Goal: Communication & Community: Share content

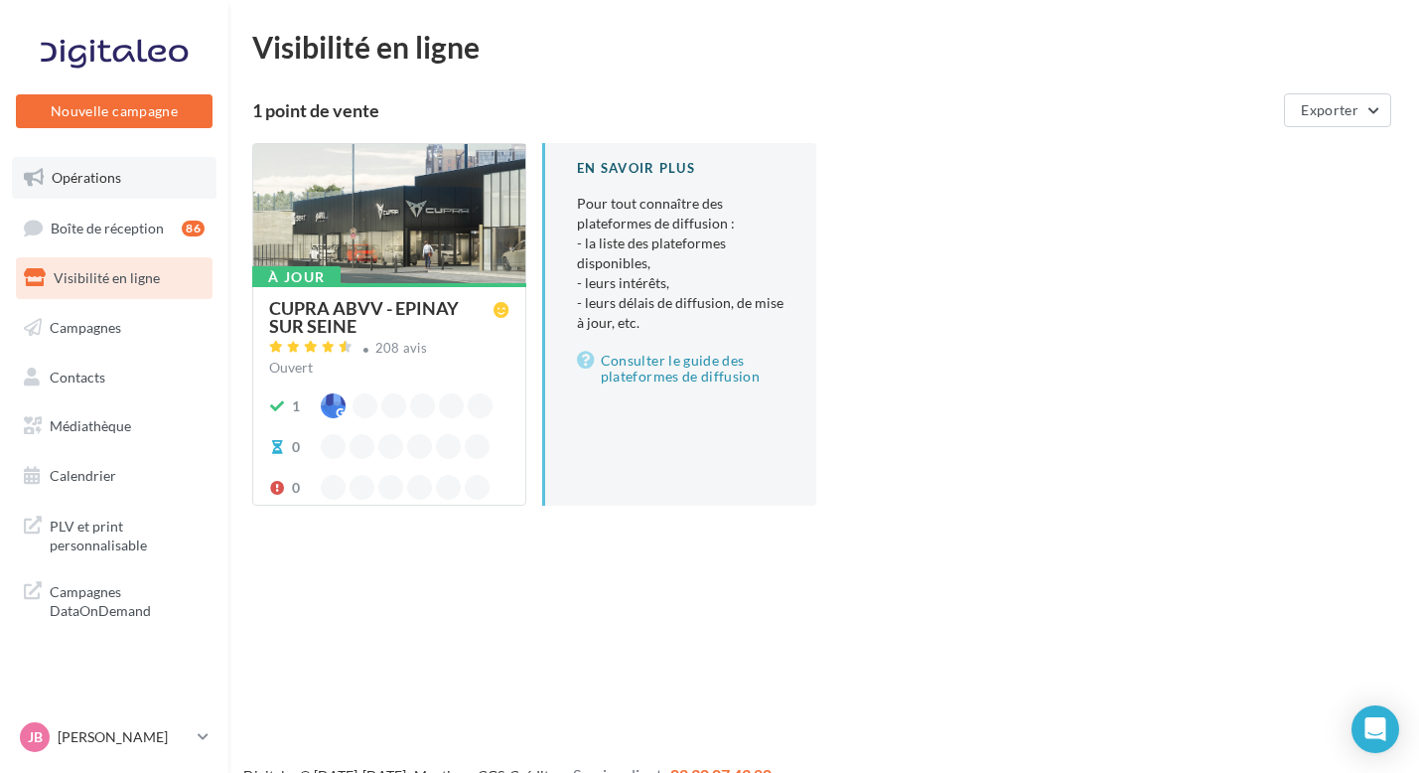
click at [136, 192] on link "Opérations" at bounding box center [114, 178] width 205 height 42
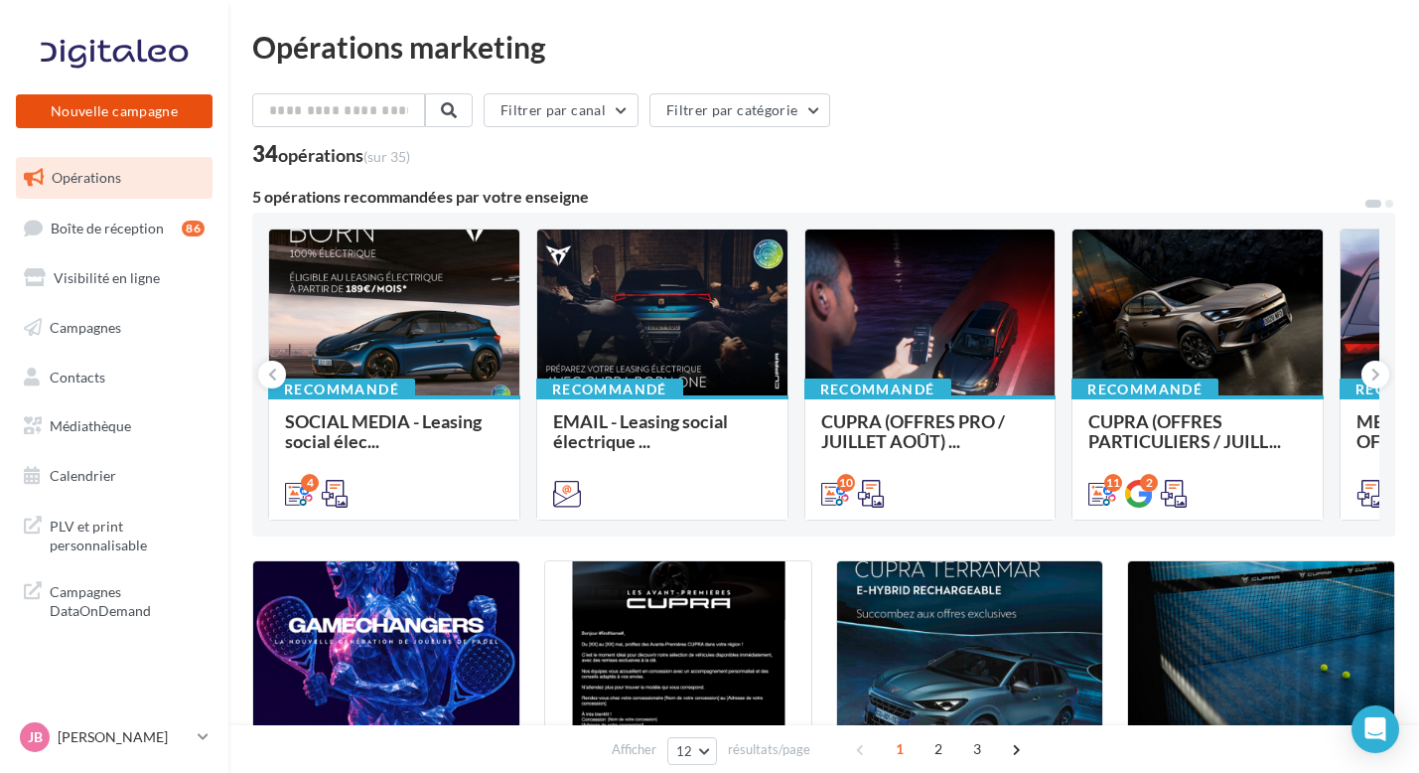
click at [176, 118] on button "Nouvelle campagne" at bounding box center [114, 111] width 197 height 34
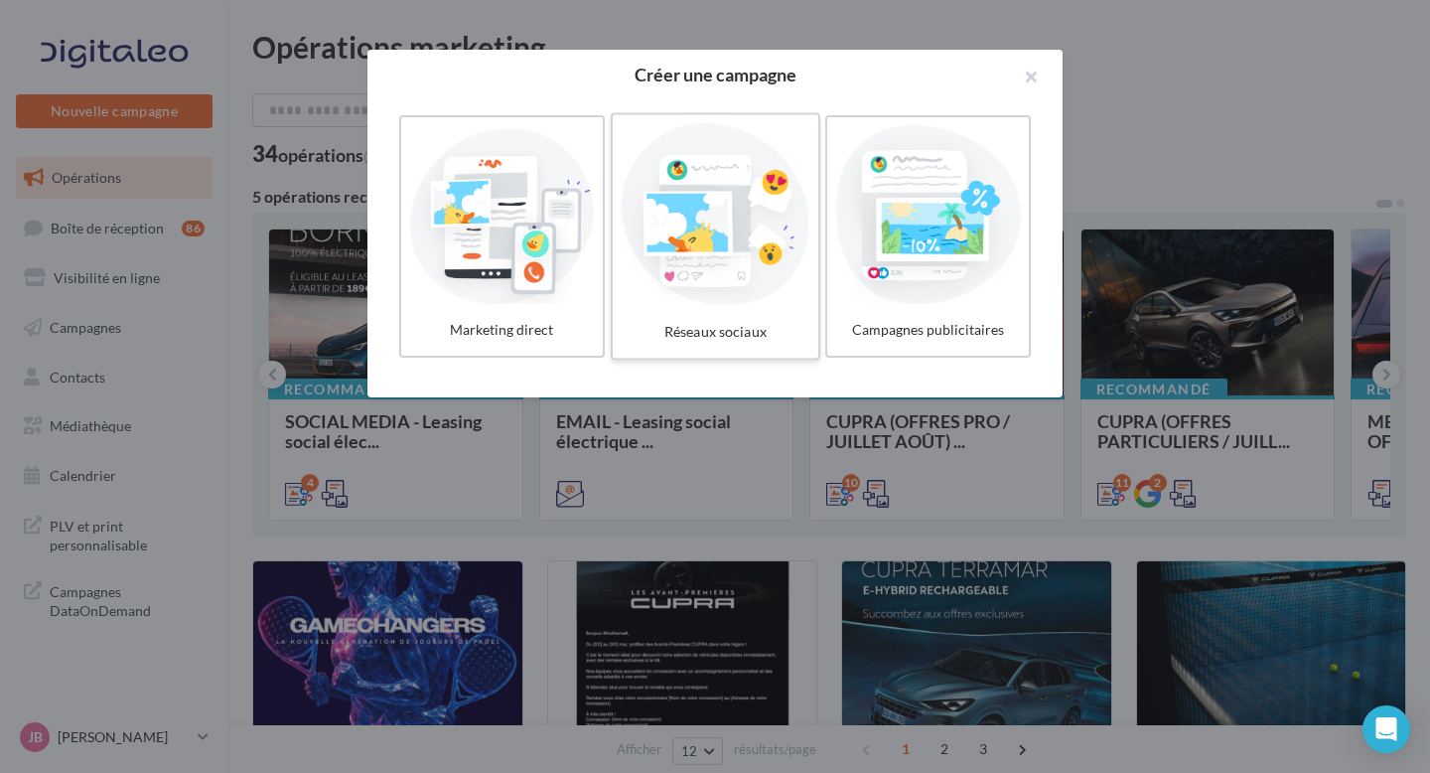
click at [675, 217] on div at bounding box center [715, 214] width 189 height 183
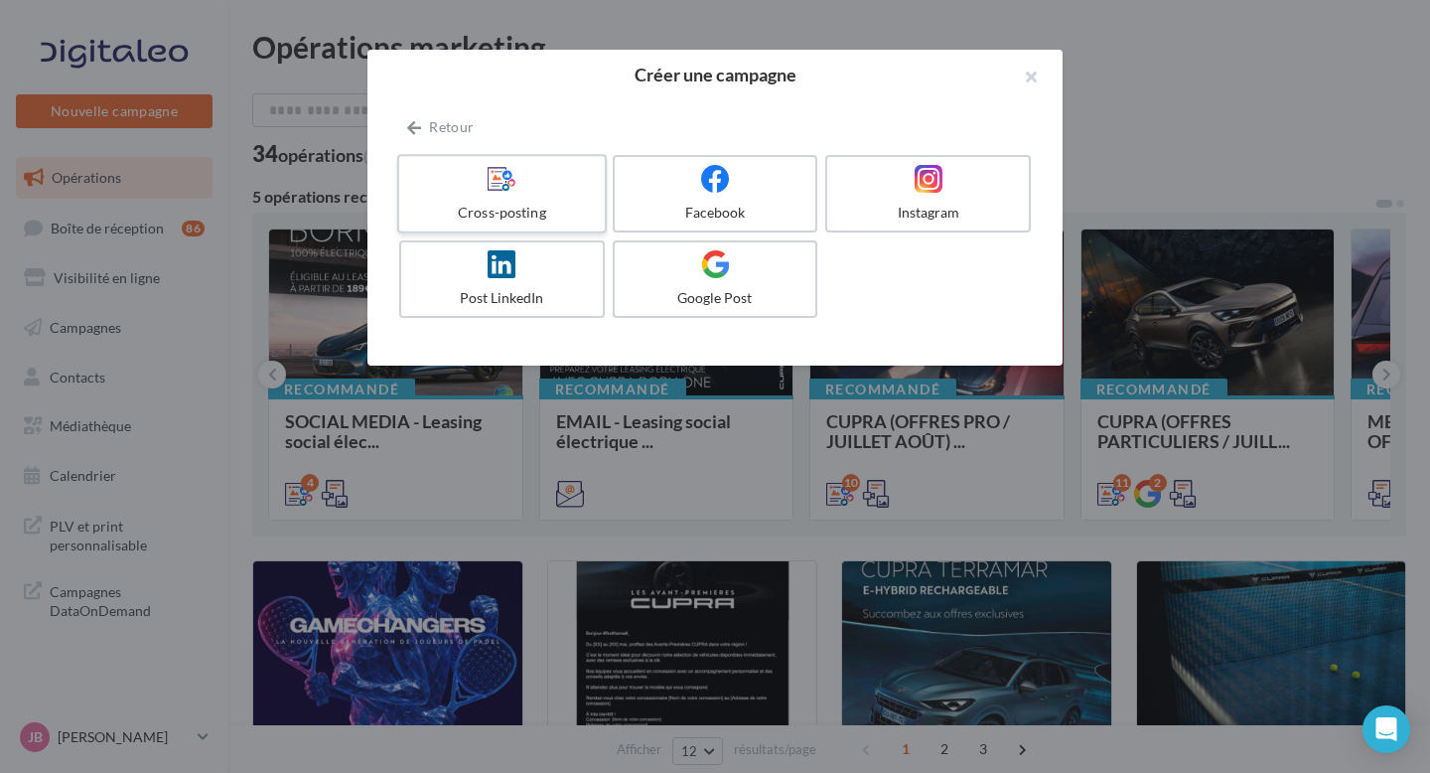
click at [546, 186] on div at bounding box center [501, 179] width 189 height 31
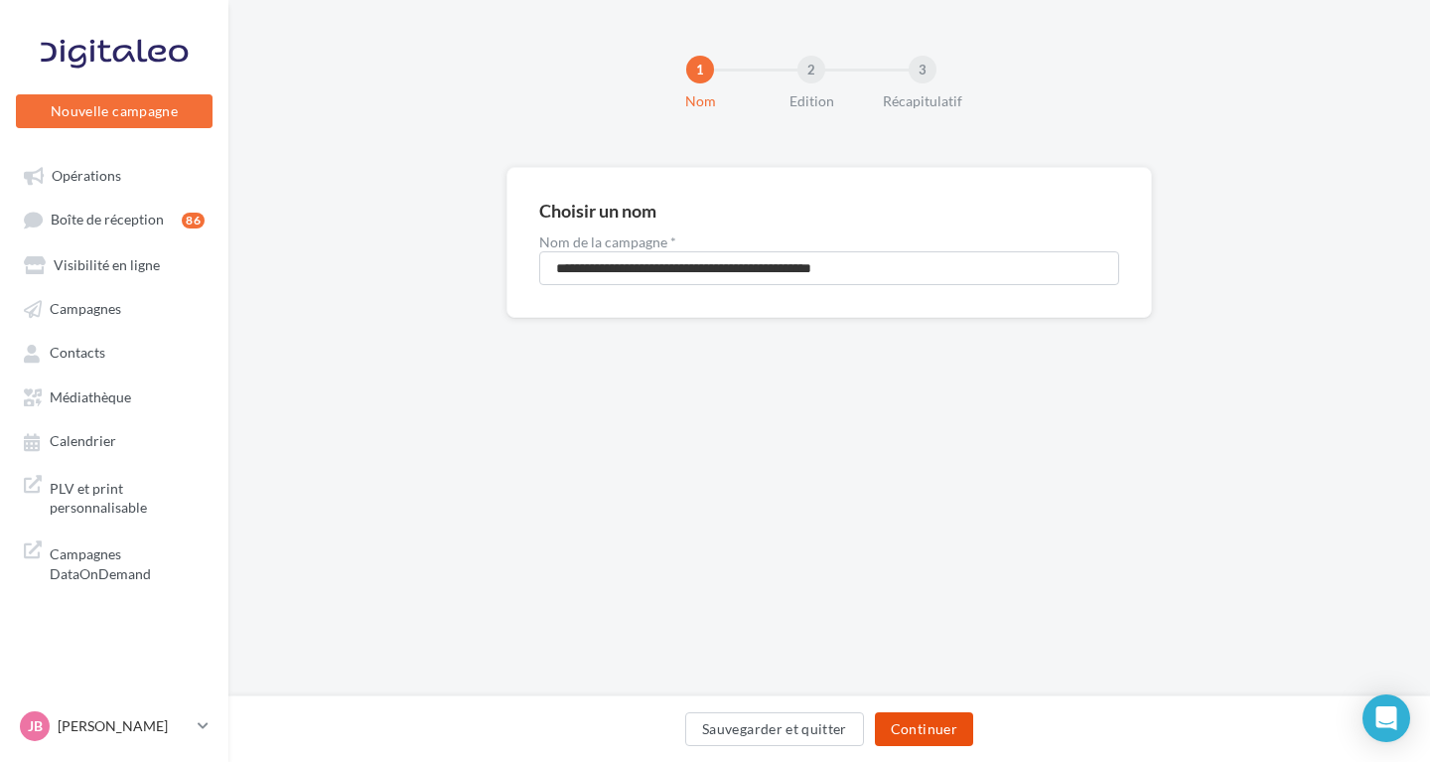
click at [928, 733] on button "Continuer" at bounding box center [924, 729] width 98 height 34
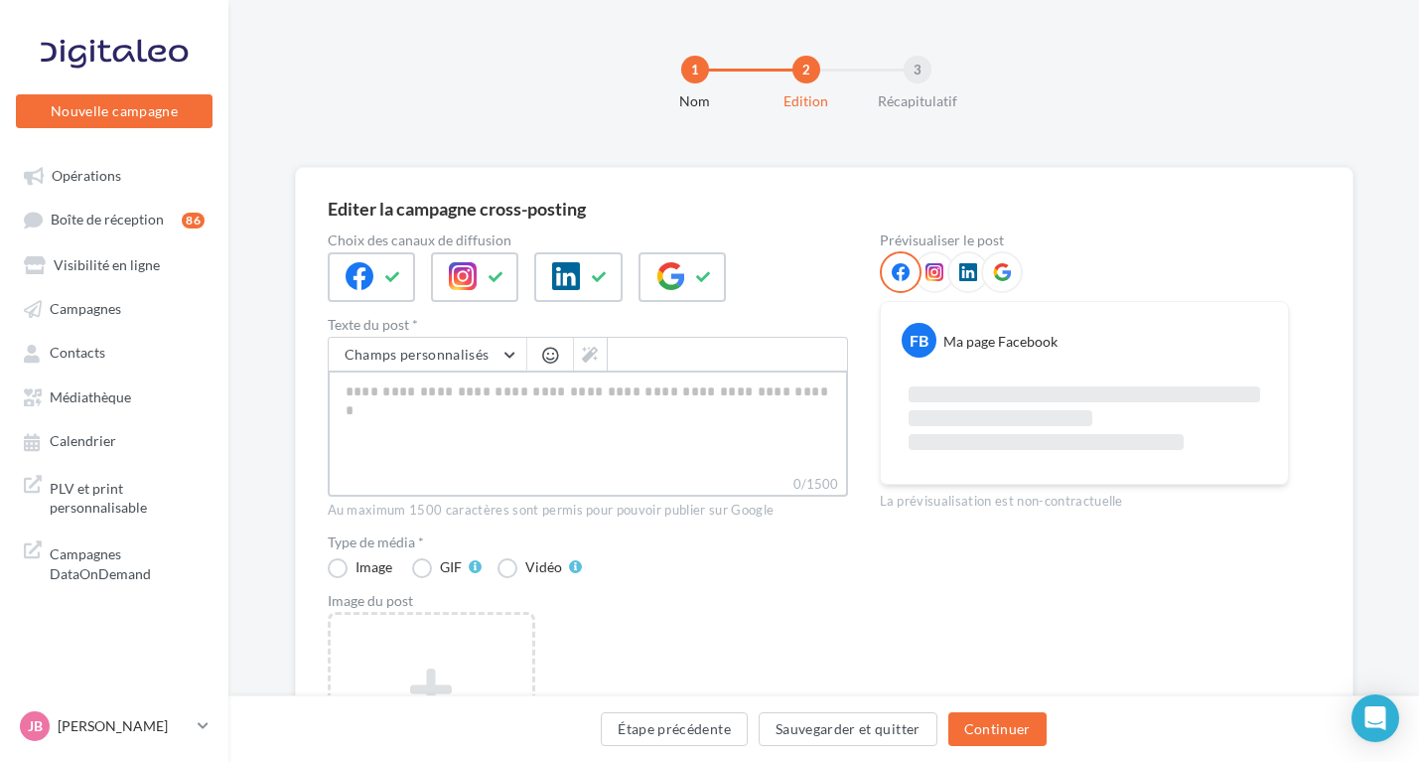
click at [542, 423] on textarea "0/1500" at bounding box center [588, 421] width 520 height 103
paste textarea "**********"
type textarea "**********"
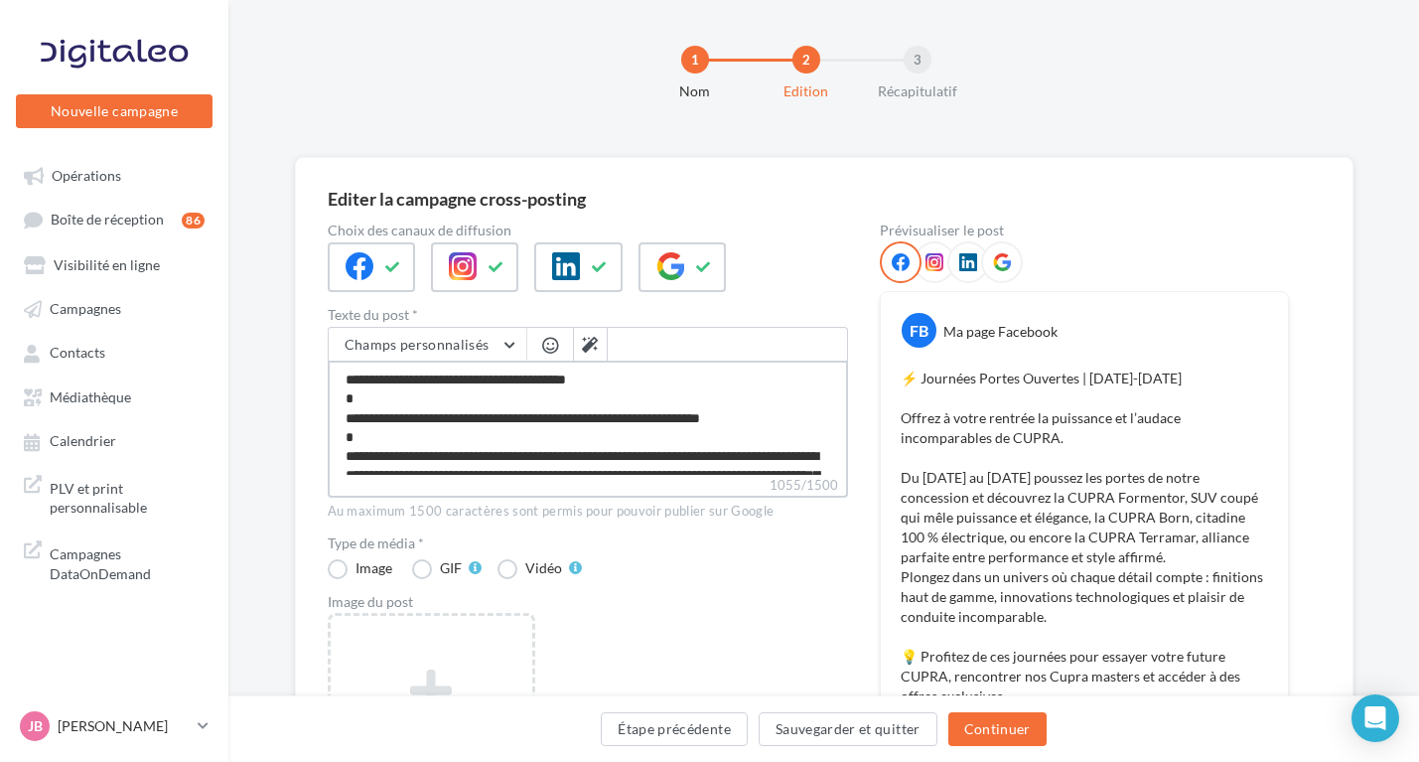
scroll to position [103, 0]
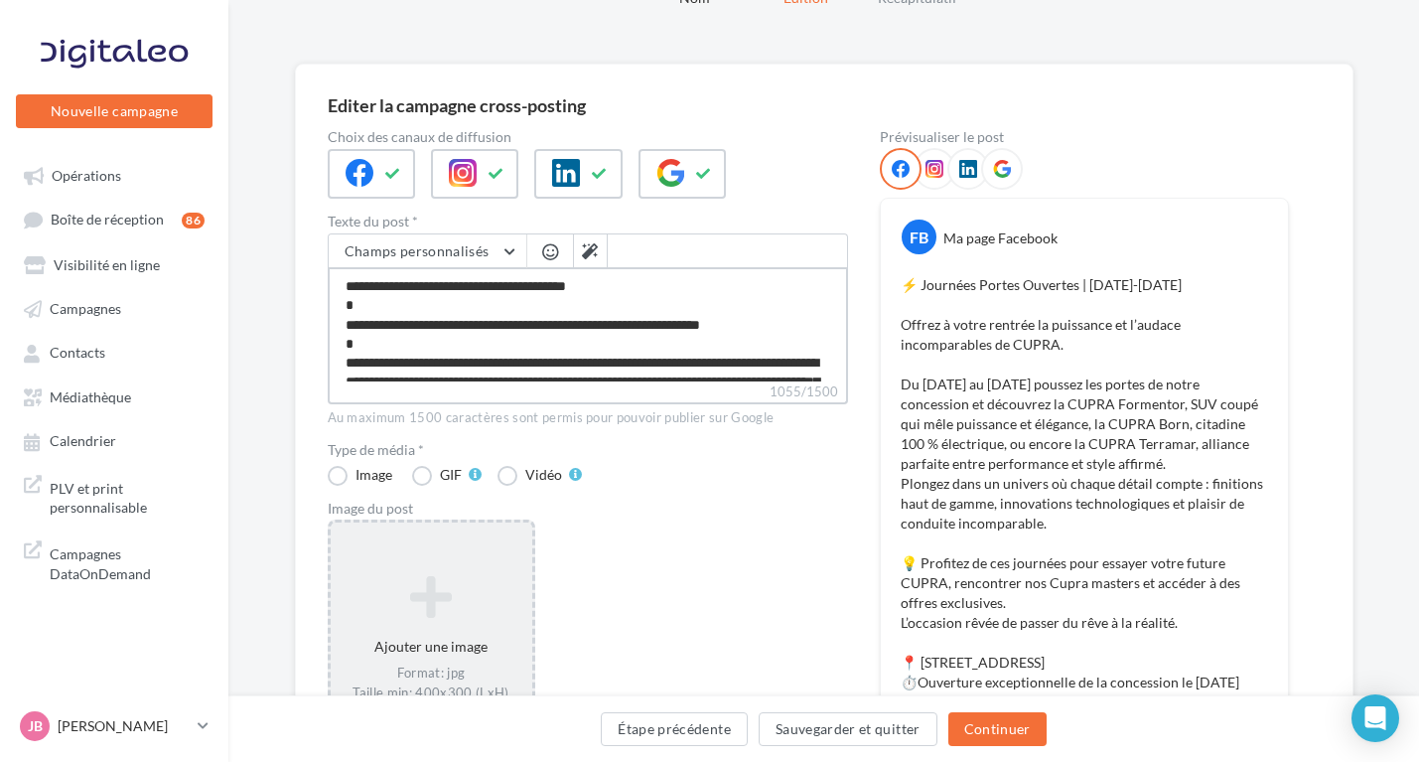
type textarea "**********"
click at [468, 567] on div "Ajouter une image Format: jpg Taille min: 400x300 (LxH) Taille max: 1920x1350 (…" at bounding box center [432, 647] width 202 height 167
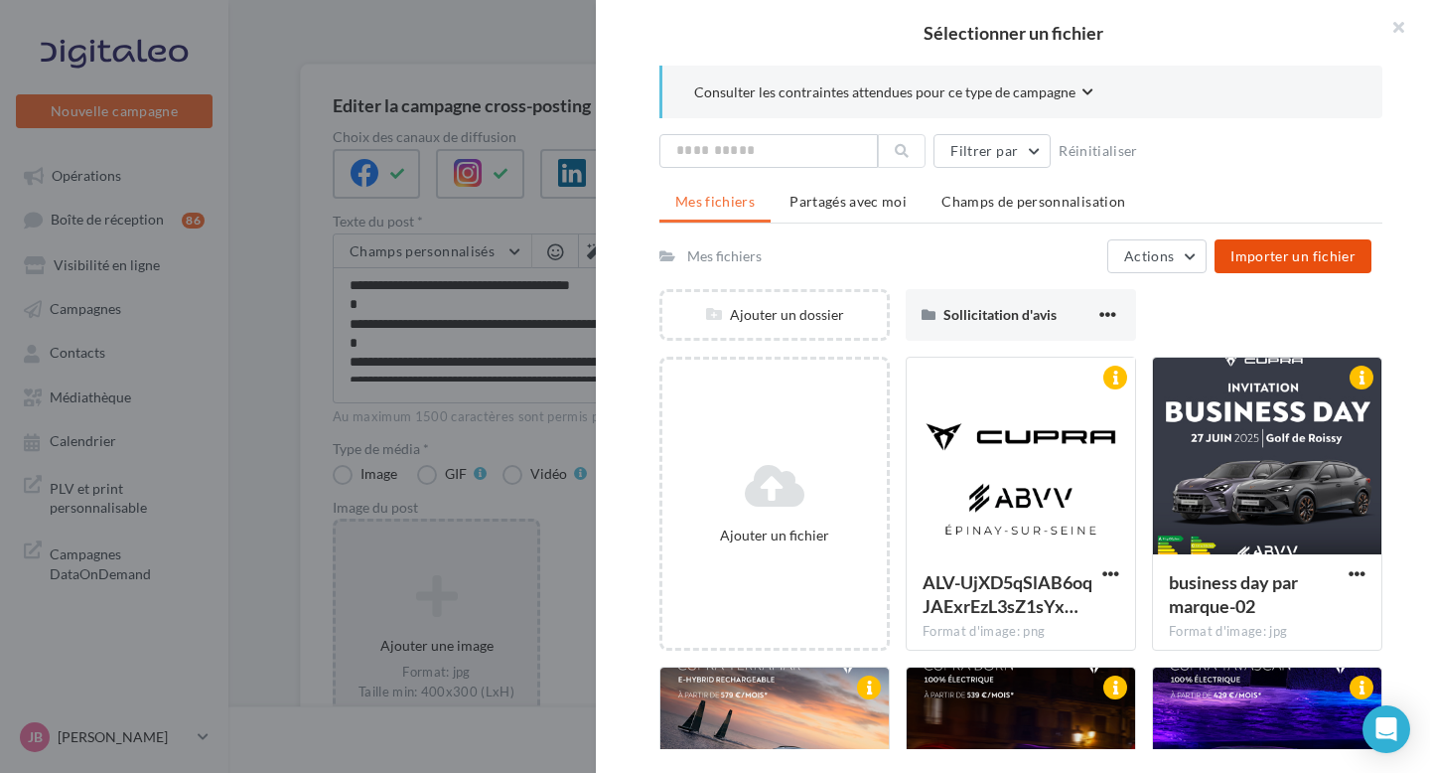
click at [1285, 257] on span "Importer un fichier" at bounding box center [1292, 255] width 125 height 17
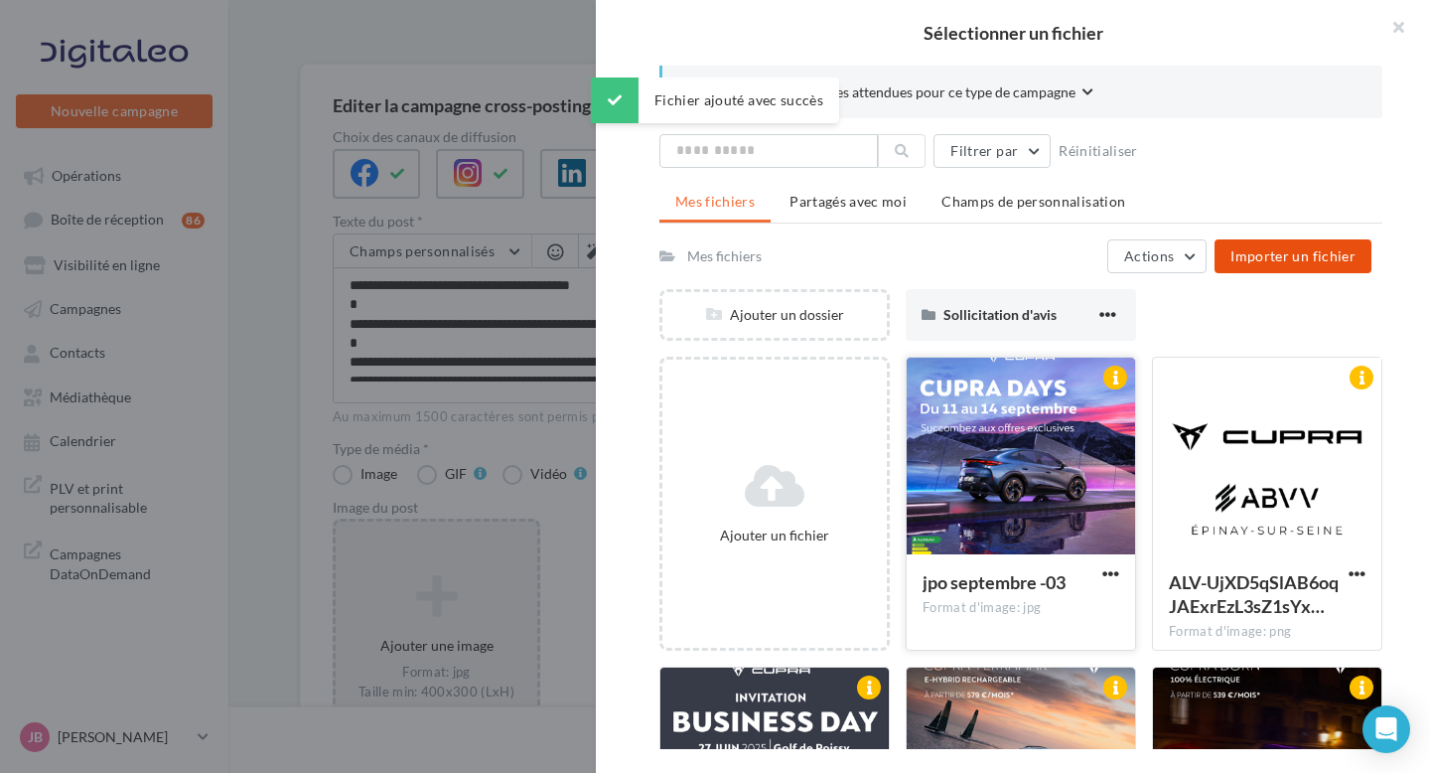
click at [996, 454] on div at bounding box center [1021, 456] width 228 height 199
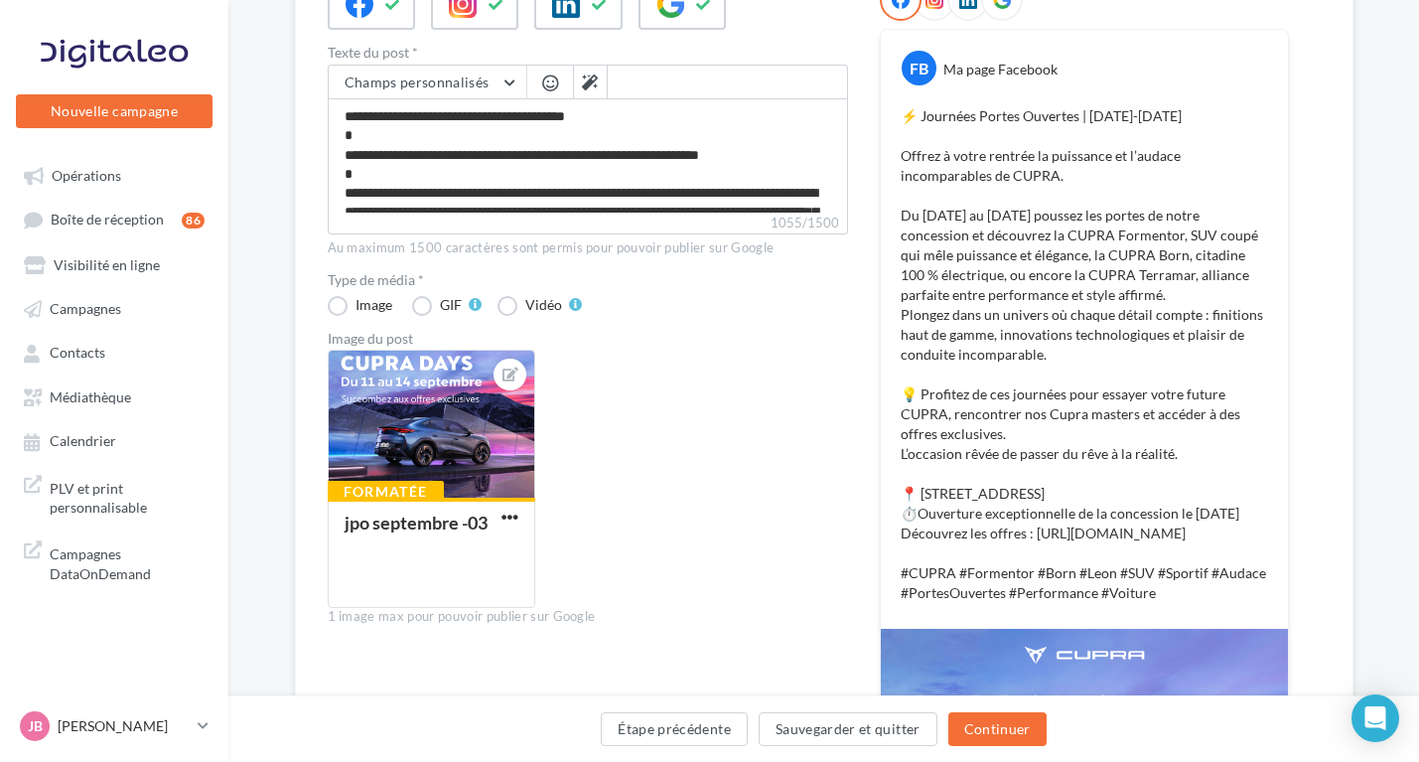
scroll to position [95, 0]
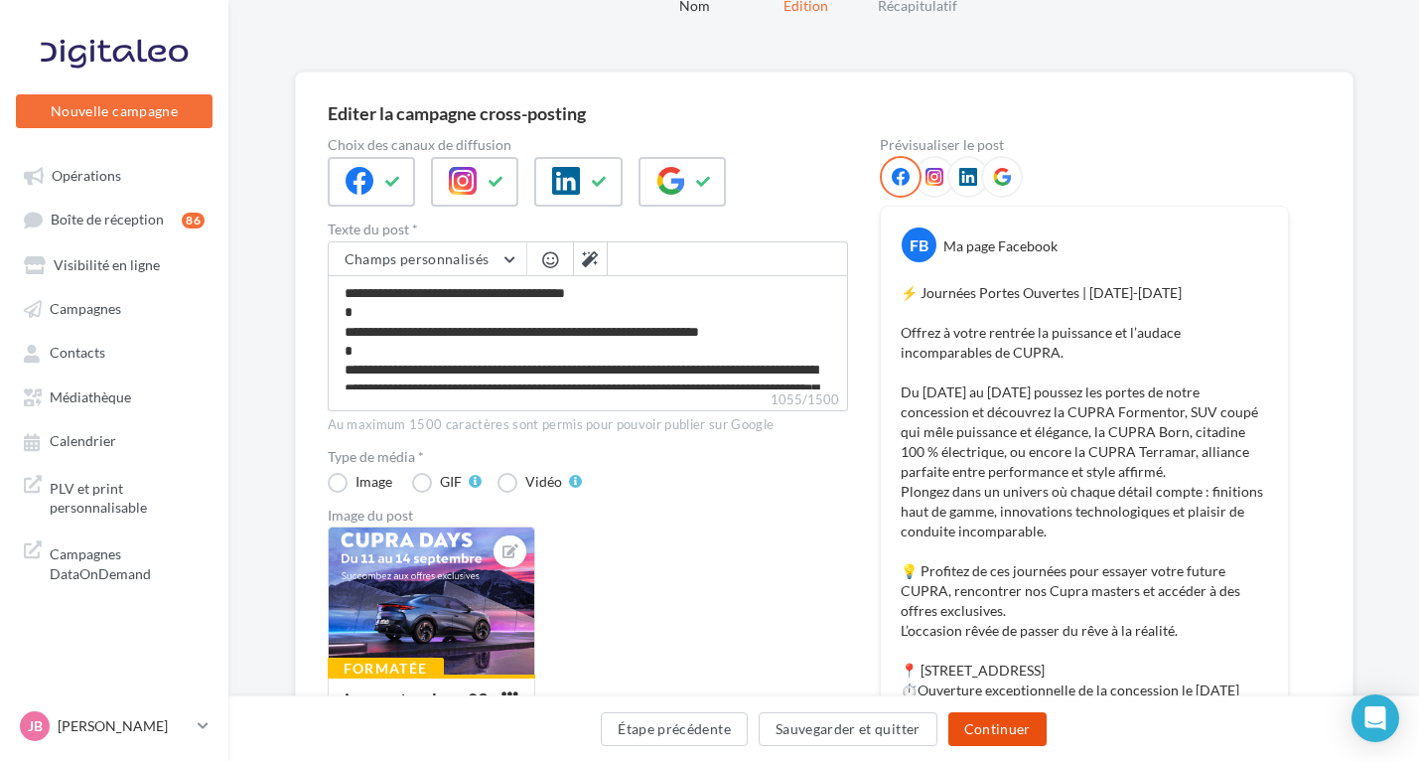
click at [999, 730] on button "Continuer" at bounding box center [997, 729] width 98 height 34
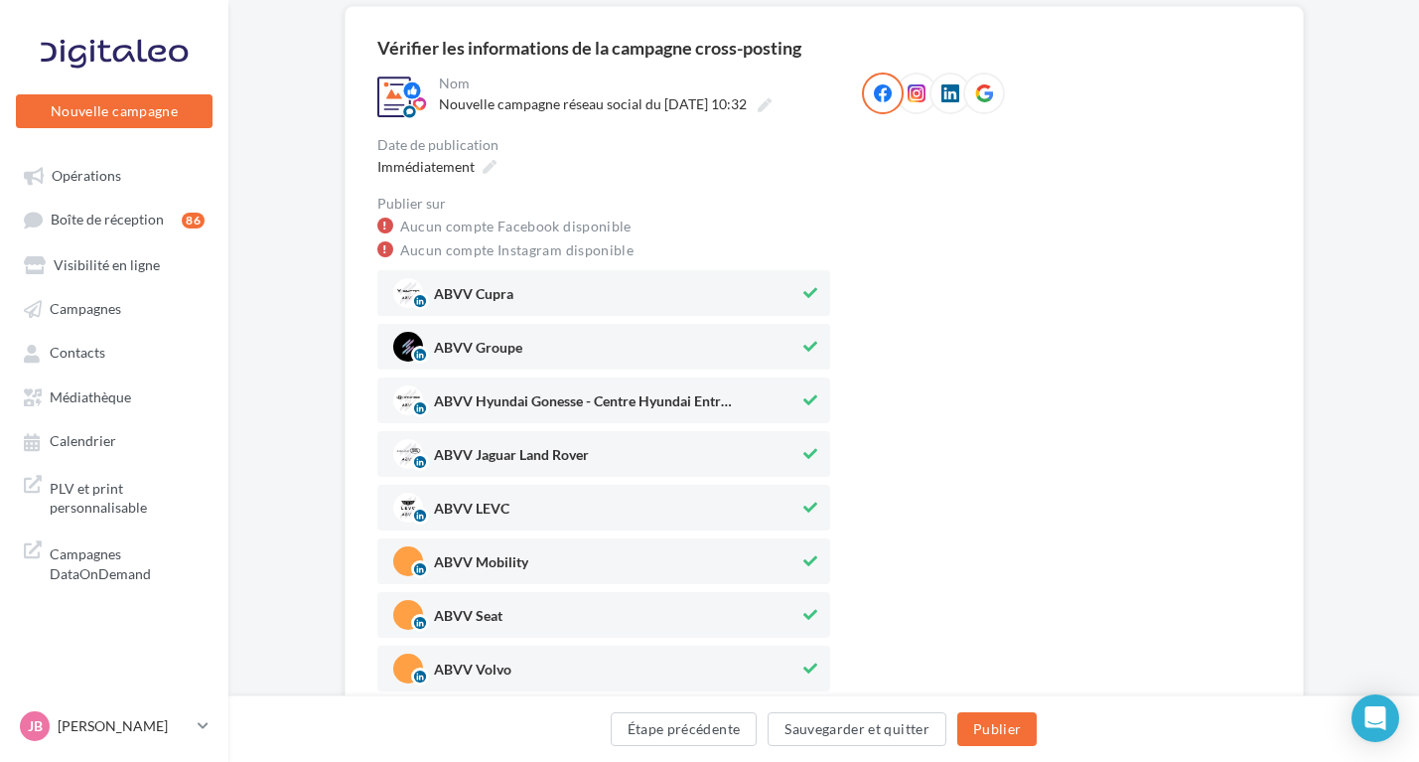
scroll to position [169, 0]
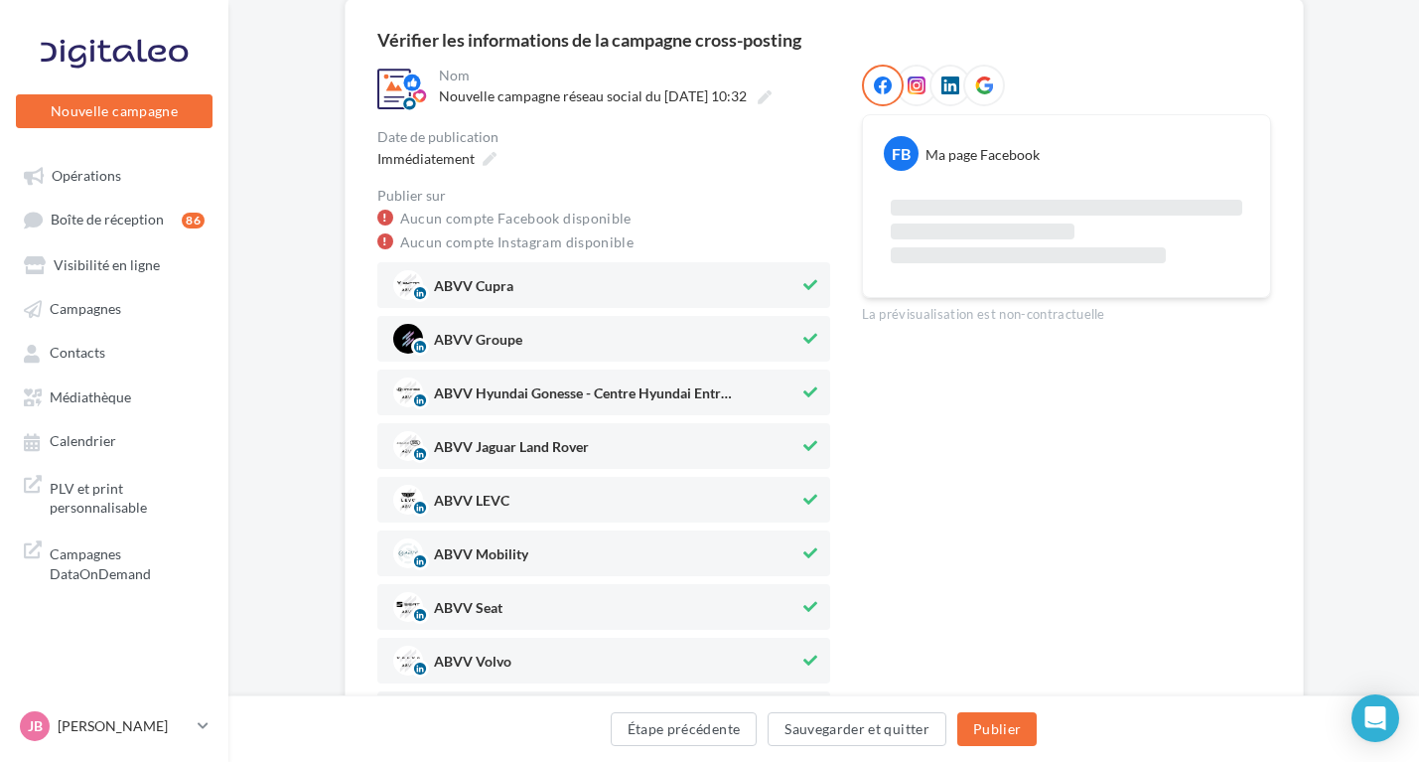
click at [808, 459] on div at bounding box center [810, 448] width 22 height 28
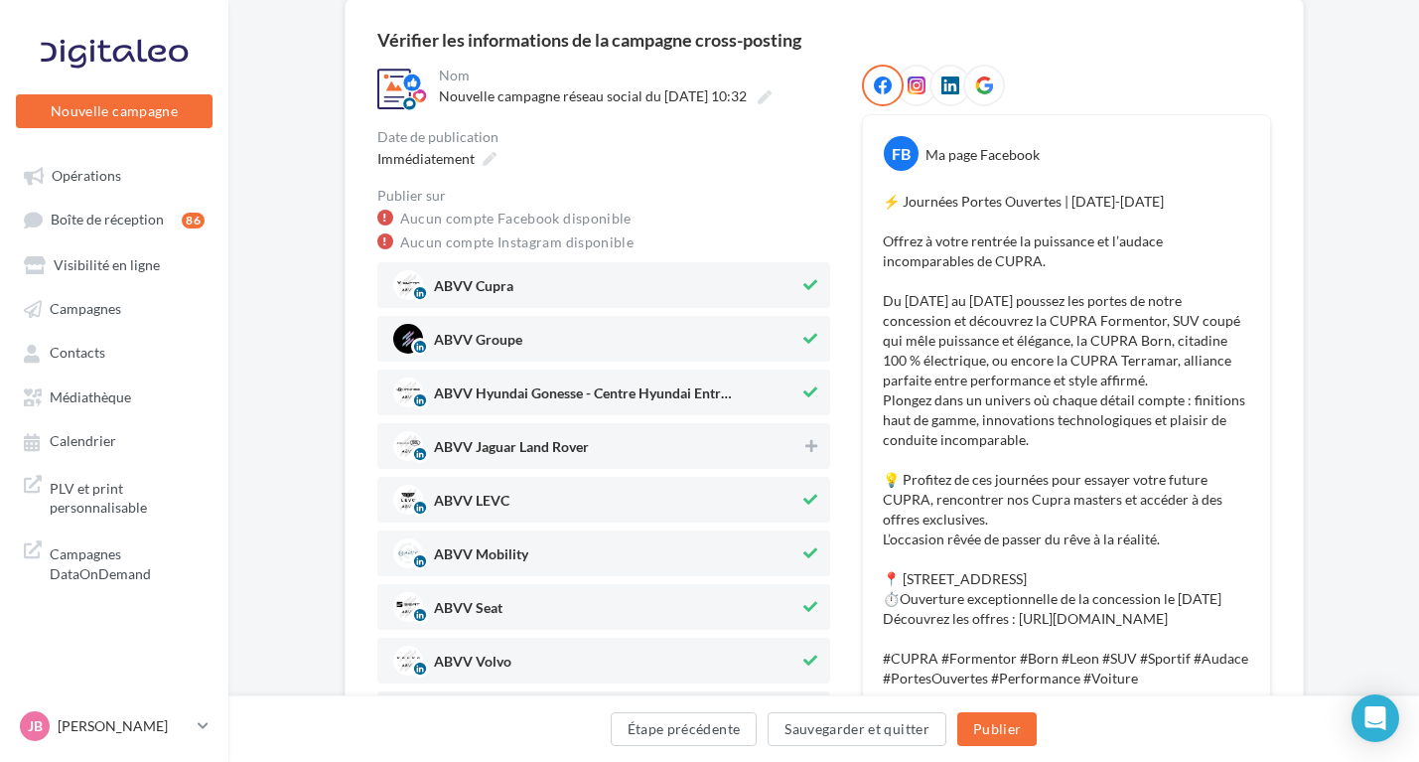
click at [806, 388] on icon at bounding box center [810, 392] width 14 height 14
click at [814, 347] on button at bounding box center [810, 339] width 22 height 24
click at [798, 500] on span "ABVV LEVC" at bounding box center [596, 500] width 407 height 30
click at [799, 546] on button at bounding box center [810, 553] width 22 height 24
click at [802, 620] on div at bounding box center [810, 609] width 22 height 28
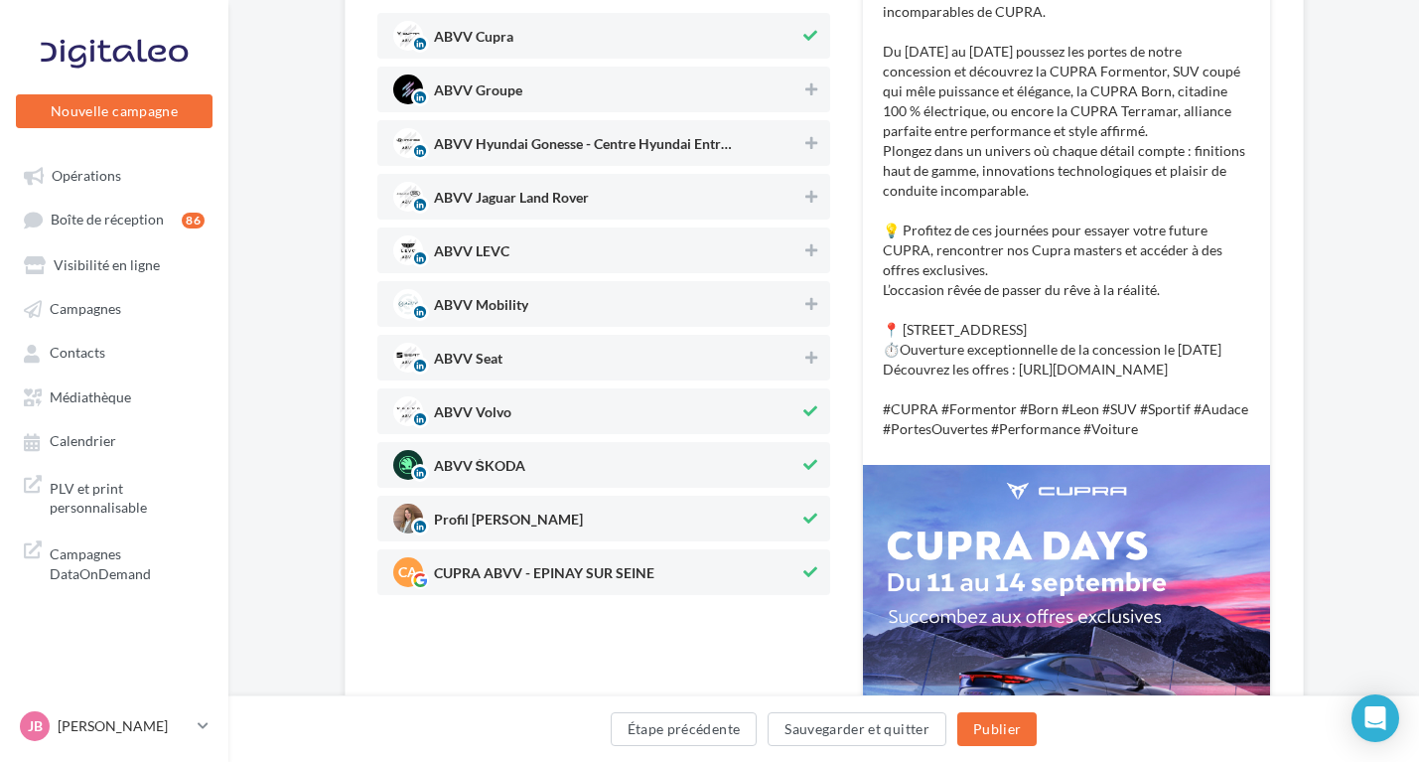
scroll to position [576, 0]
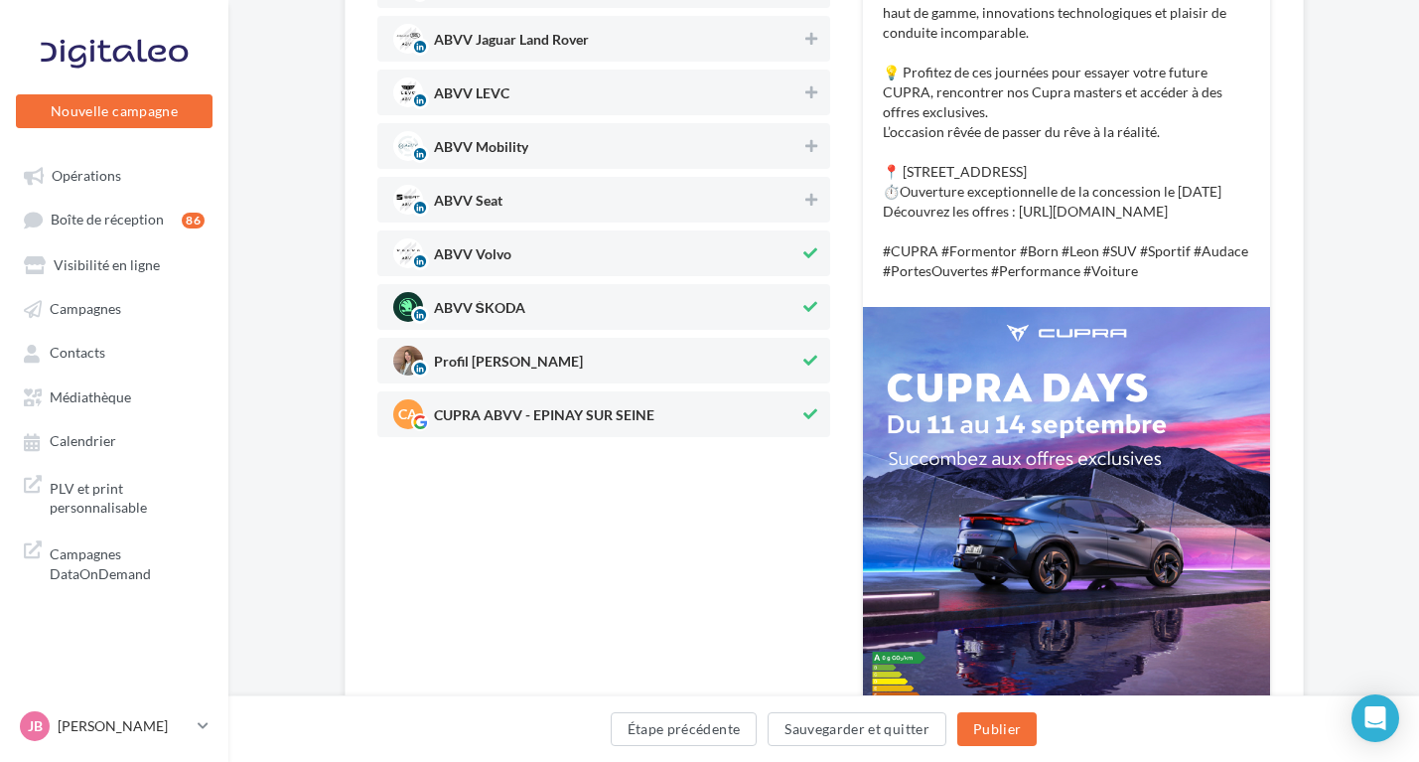
click at [806, 310] on icon at bounding box center [810, 307] width 14 height 14
click at [811, 267] on div at bounding box center [810, 255] width 22 height 28
click at [794, 357] on span "Profil Justine Bourgeois" at bounding box center [596, 361] width 407 height 30
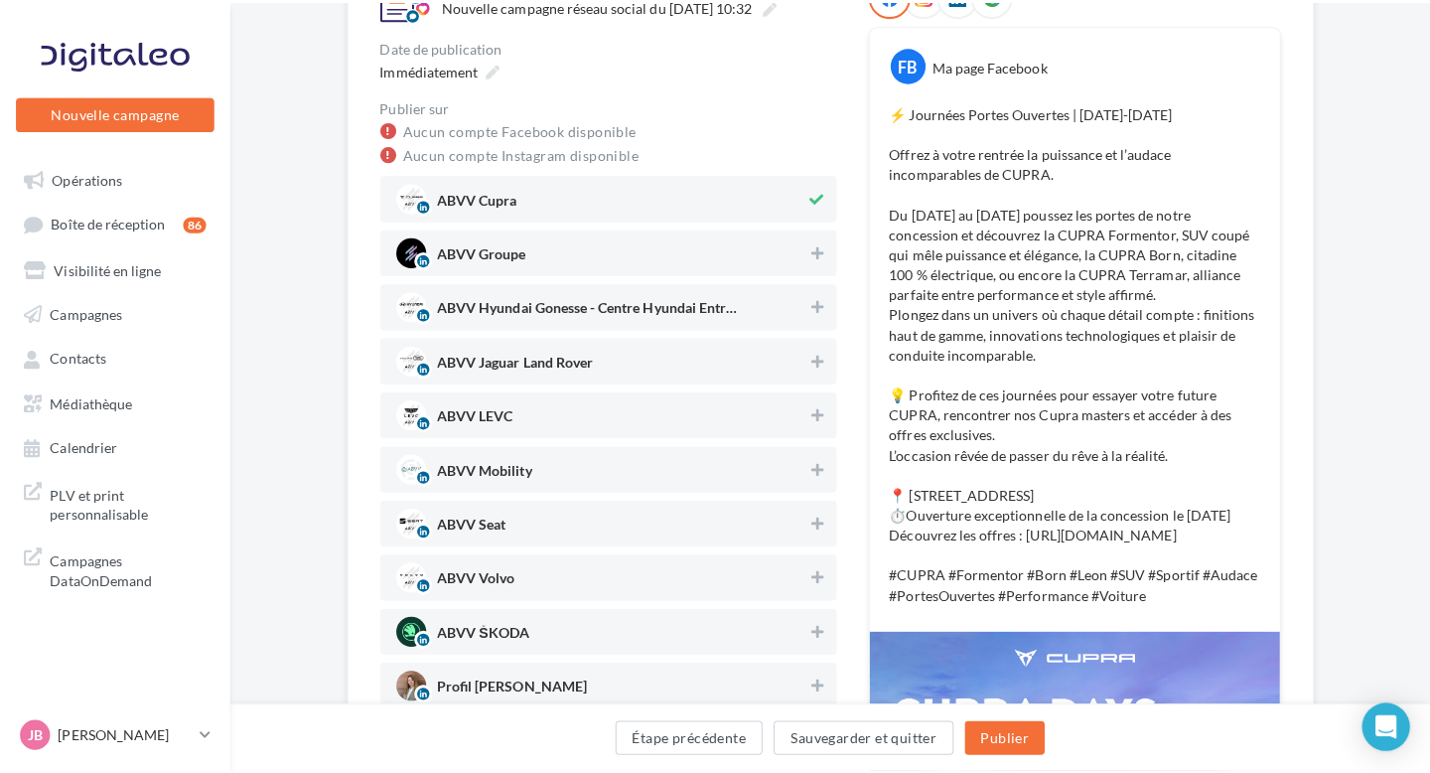
scroll to position [179, 0]
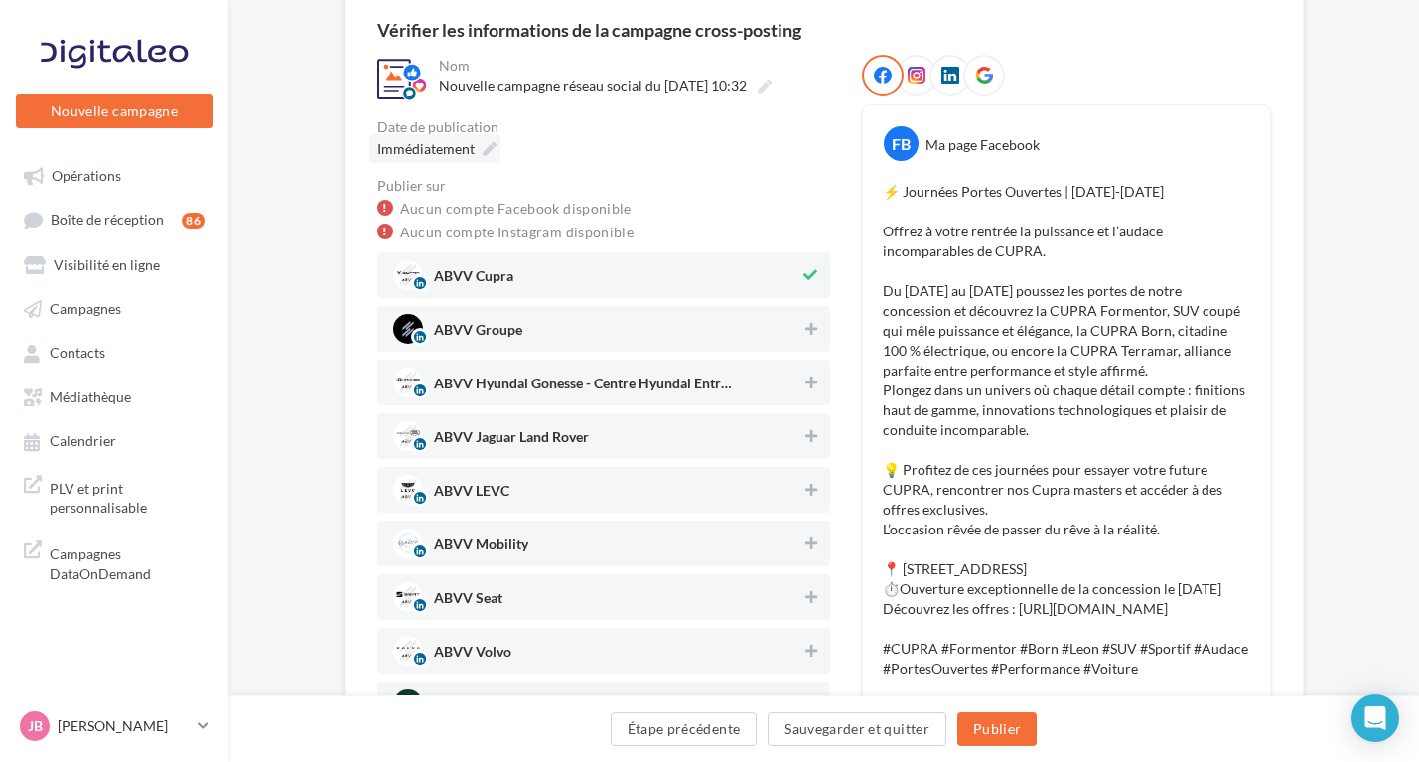
click at [456, 151] on span "Immédiatement" at bounding box center [425, 148] width 97 height 17
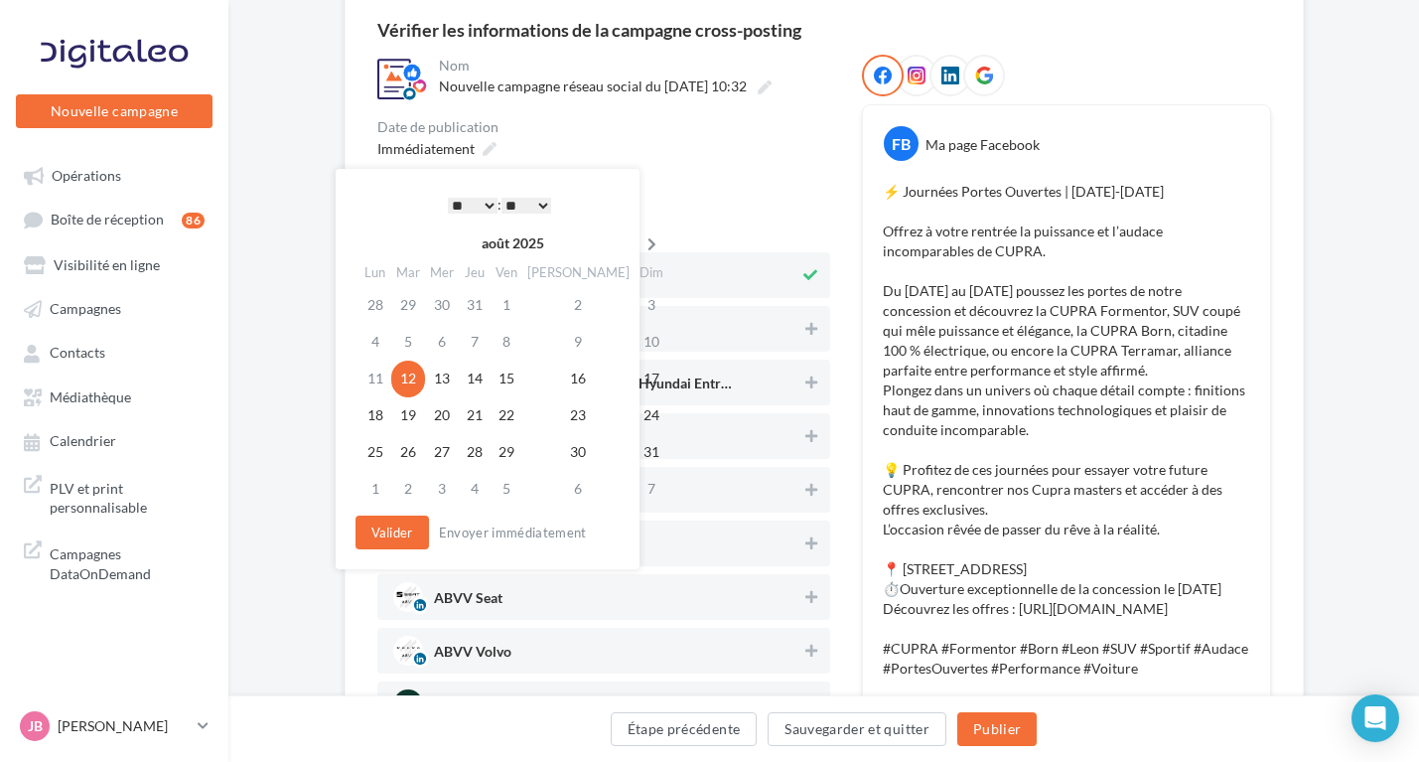
click at [634, 232] on th at bounding box center [651, 243] width 35 height 30
click at [441, 342] on td "3" at bounding box center [445, 342] width 34 height 37
click at [395, 531] on button "Valider" at bounding box center [391, 532] width 73 height 34
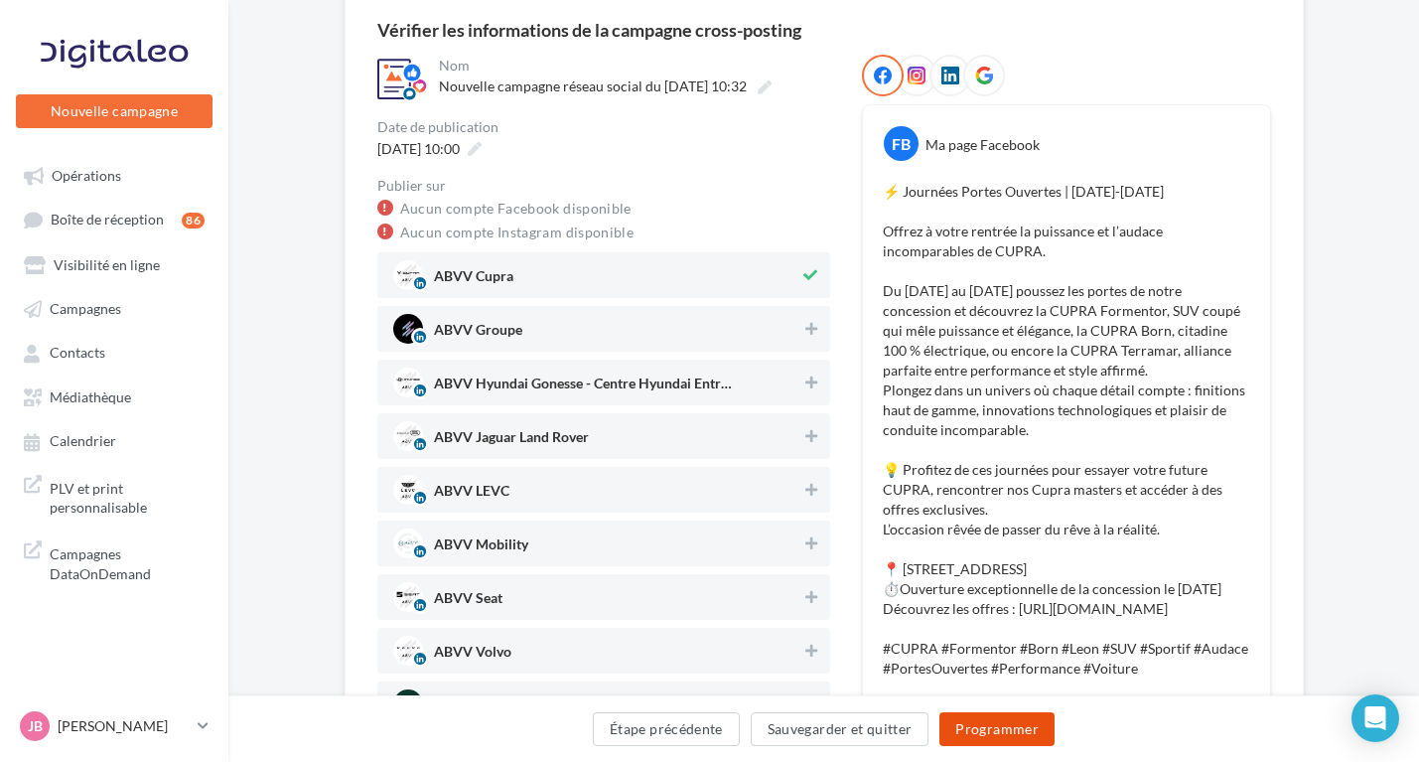
click at [1046, 731] on button "Programmer" at bounding box center [996, 729] width 115 height 34
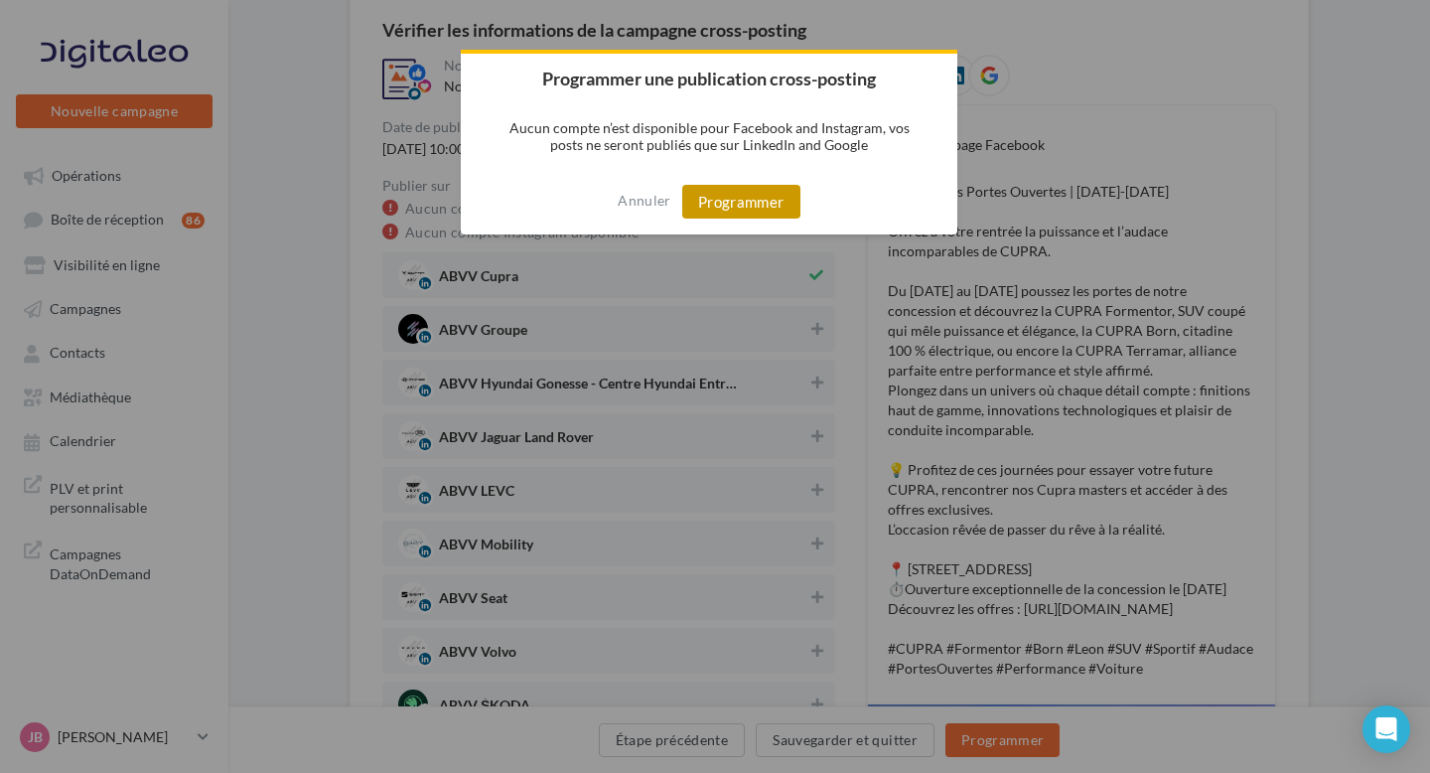
click at [726, 201] on button "Programmer" at bounding box center [741, 202] width 118 height 34
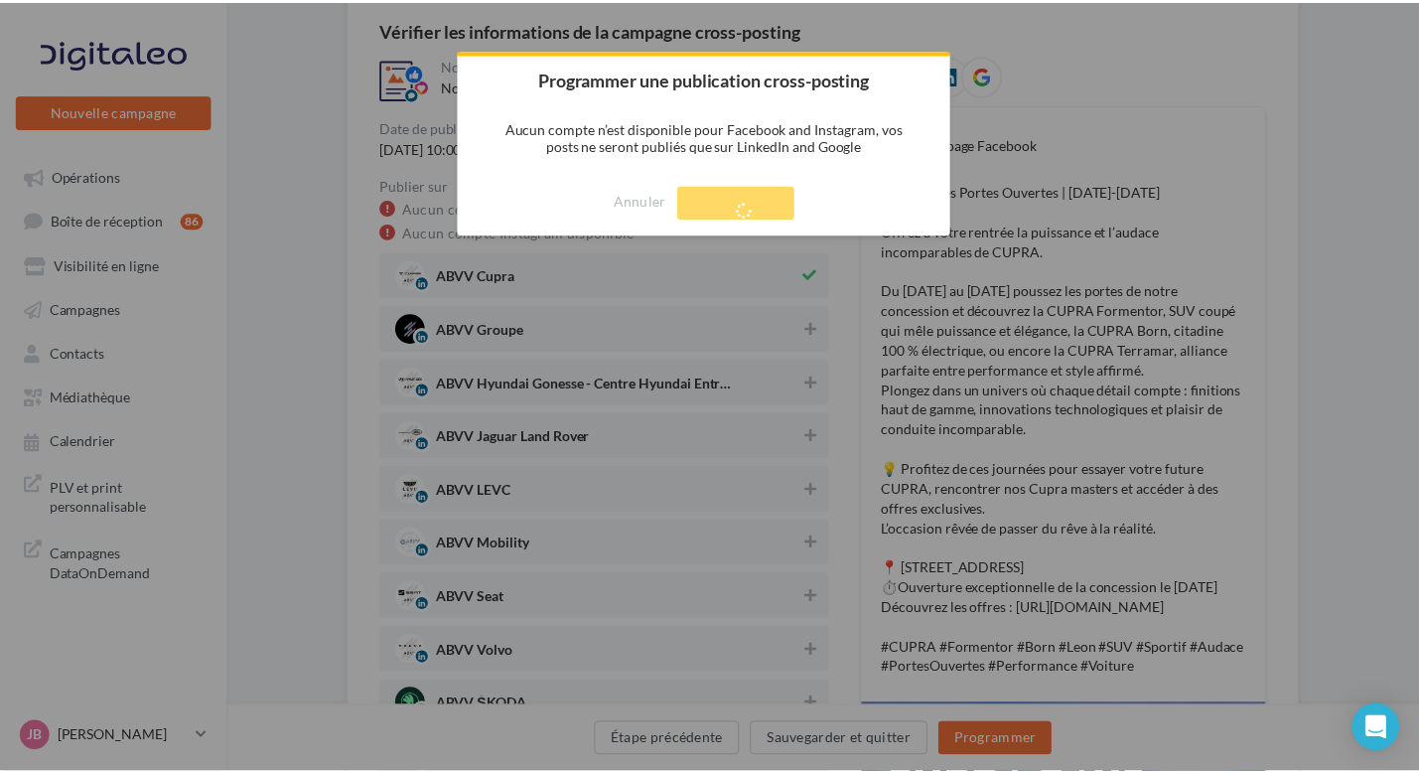
scroll to position [32, 0]
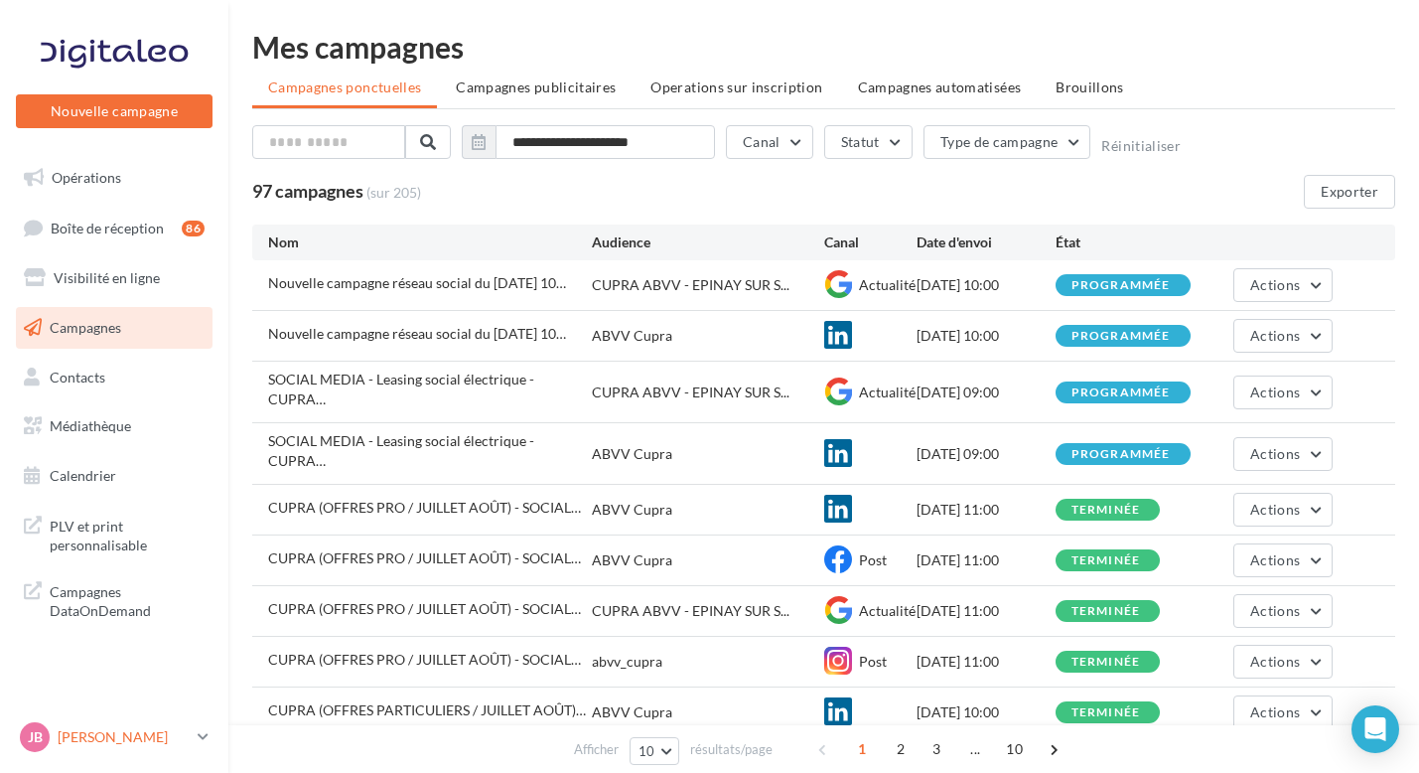
click at [80, 735] on p "[PERSON_NAME]" at bounding box center [124, 737] width 132 height 20
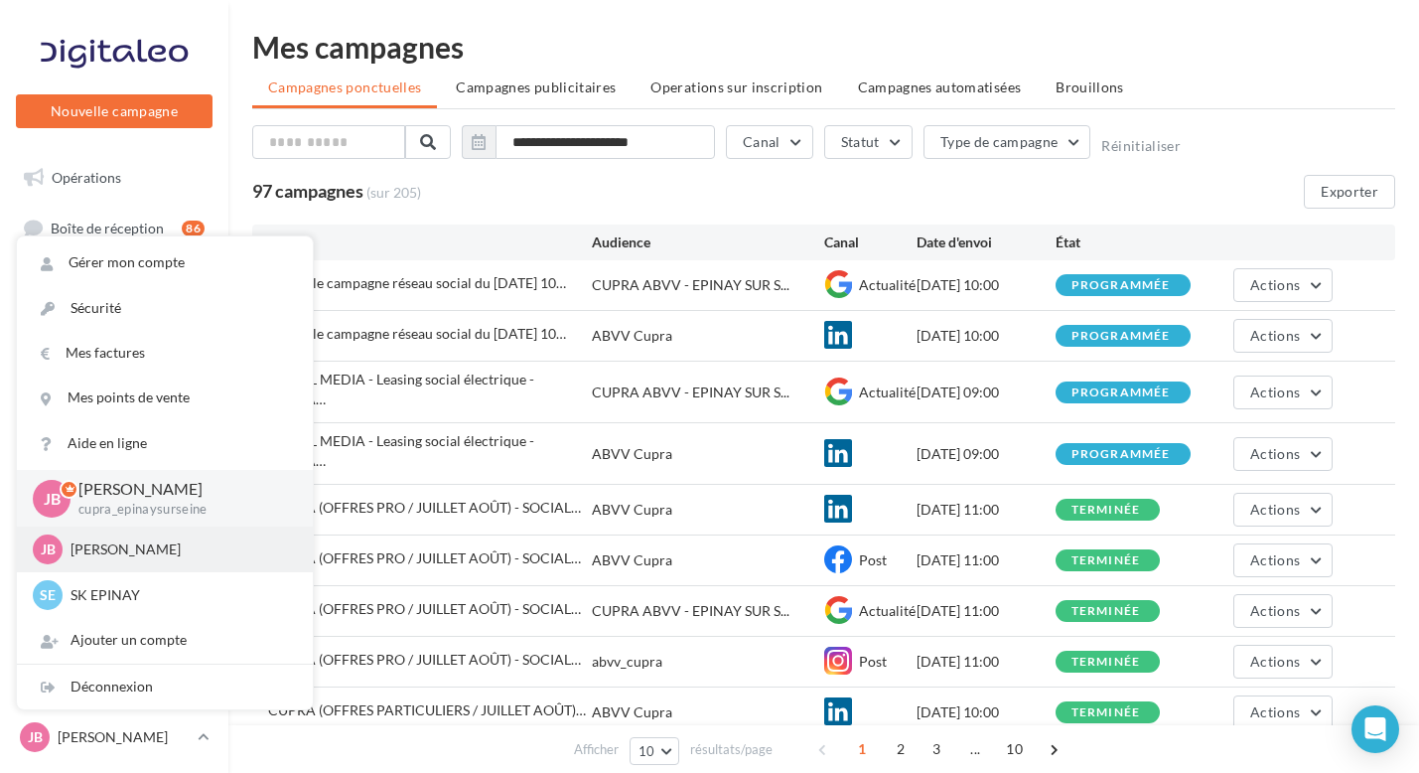
click at [148, 547] on p "Justine Bourgeois" at bounding box center [179, 549] width 218 height 20
